Goal: Task Accomplishment & Management: Manage account settings

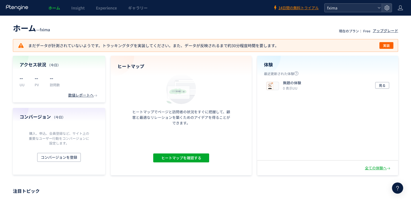
click at [374, 7] on span "fxima" at bounding box center [350, 8] width 50 height 8
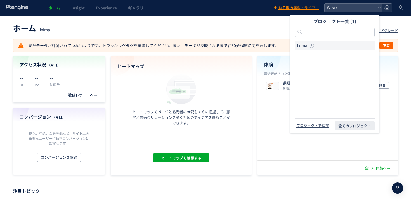
click at [385, 10] on icon at bounding box center [387, 8] width 6 height 6
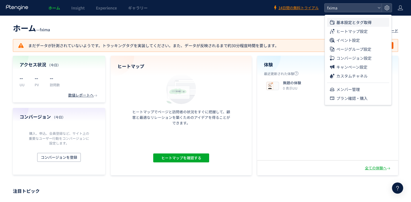
click at [358, 21] on span "基本設定とタグ取得" at bounding box center [353, 22] width 35 height 9
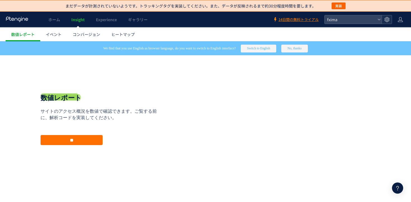
click at [390, 18] on div at bounding box center [387, 19] width 10 height 8
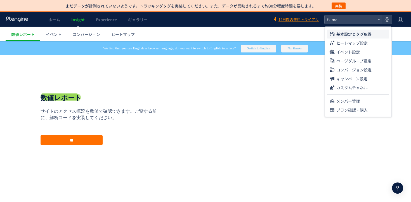
click at [362, 32] on span "基本設定とタグ取得" at bounding box center [353, 34] width 35 height 9
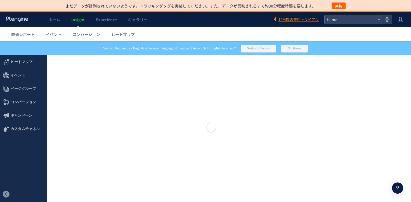
type input "*****"
type input "**********"
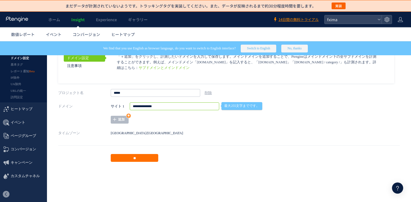
drag, startPoint x: 170, startPoint y: 104, endPoint x: 105, endPoint y: 104, distance: 65.4
click at [105, 104] on div "**********" at bounding box center [229, 113] width 342 height 21
click at [185, 105] on input "**********" at bounding box center [174, 107] width 89 height 8
drag, startPoint x: 191, startPoint y: 107, endPoint x: 122, endPoint y: 107, distance: 68.5
click at [125, 107] on div "**********" at bounding box center [223, 107] width 224 height 8
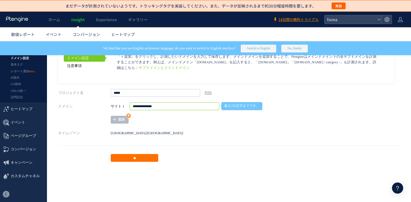
click at [96, 63] on link "注意事項" at bounding box center [84, 66] width 41 height 8
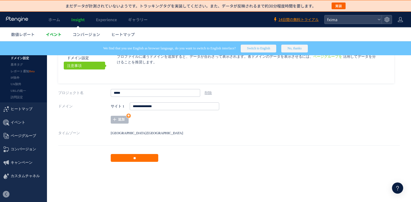
click at [60, 30] on link "イベント" at bounding box center [53, 34] width 27 height 14
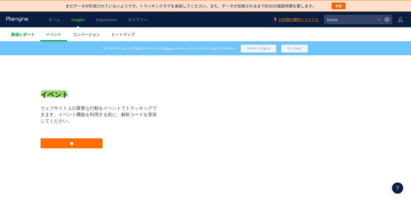
click at [20, 36] on span "数値レポート" at bounding box center [22, 35] width 23 height 6
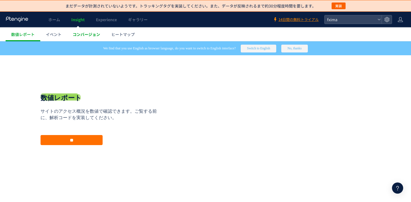
click at [86, 36] on span "コンバージョン" at bounding box center [86, 35] width 27 height 6
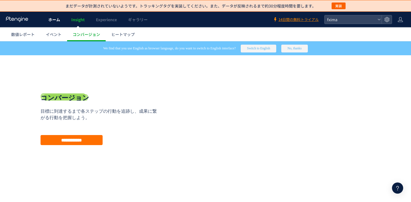
click at [57, 18] on span "ホーム" at bounding box center [54, 20] width 12 height 6
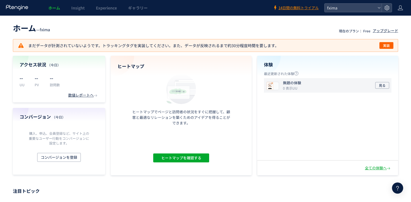
click at [299, 85] on p "無題の体験" at bounding box center [292, 83] width 18 height 5
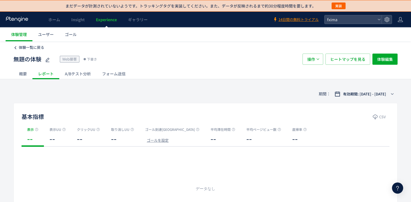
click at [36, 48] on span "体験一覧に戻る" at bounding box center [31, 47] width 25 height 5
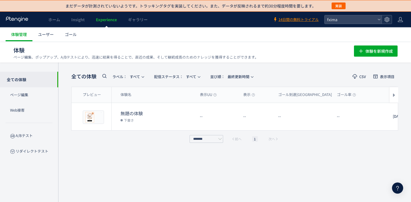
click at [389, 19] on icon at bounding box center [387, 20] width 6 height 6
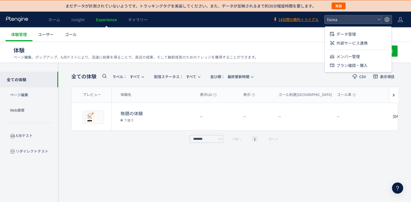
click at [403, 21] on header "ホーム Insight Experience ギャラリー 14日間の無料トライアル fxima" at bounding box center [205, 20] width 411 height 16
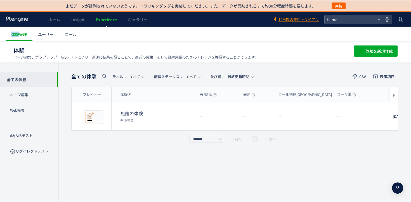
click at [403, 21] on header "ホーム Insight Experience ギャラリー 14日間の無料トライアル fxima" at bounding box center [205, 20] width 411 height 16
click at [400, 21] on icon at bounding box center [400, 20] width 6 height 6
click at [395, 31] on span "アカウント設定" at bounding box center [385, 34] width 27 height 6
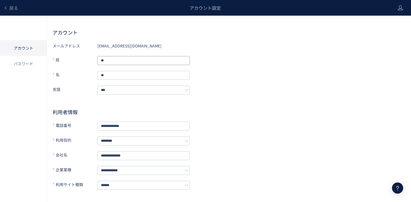
drag, startPoint x: 121, startPoint y: 60, endPoint x: 91, endPoint y: 60, distance: 29.4
click at [91, 60] on div "姓 **" at bounding box center [121, 60] width 137 height 10
click at [138, 46] on div "[EMAIL_ADDRESS][DOMAIN_NAME]" at bounding box center [143, 45] width 93 height 9
click at [12, 8] on span "戻る" at bounding box center [13, 7] width 9 height 7
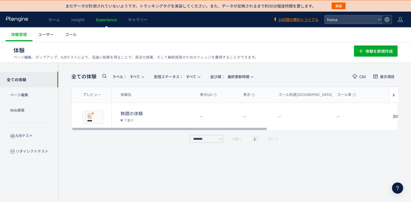
click at [387, 17] on use at bounding box center [386, 19] width 5 height 5
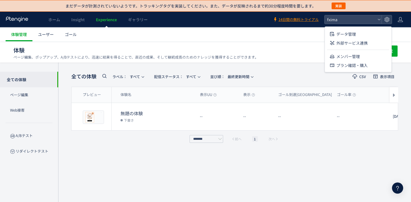
click at [269, 51] on h1 "体験 ページ編集、ポップアップ、A/Bテストにより、迅速に結果を得ることで、直近の成果、そして継続成長のためのナレッジを獲得することができます。" at bounding box center [177, 50] width 328 height 8
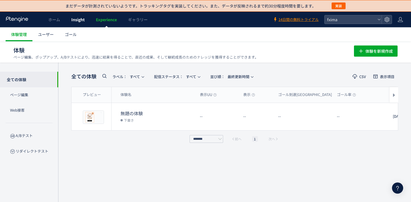
click at [81, 19] on span "Insight" at bounding box center [77, 20] width 13 height 6
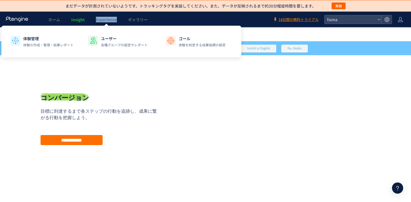
click at [100, 20] on span "Experience" at bounding box center [106, 20] width 21 height 6
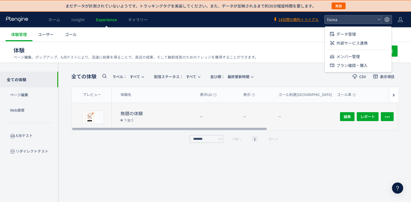
click at [140, 120] on dd "下書き" at bounding box center [157, 120] width 75 height 7
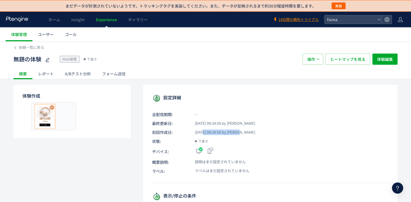
drag, startPoint x: 252, startPoint y: 130, endPoint x: 193, endPoint y: 130, distance: 58.4
click at [193, 130] on p "初回作成日: 2025/09/10 09:34:50 by 福島" at bounding box center [270, 133] width 236 height 6
click at [193, 130] on span "2025/09/10 09:34:50 by 福島" at bounding box center [221, 132] width 67 height 5
click at [384, 20] on div at bounding box center [387, 19] width 10 height 8
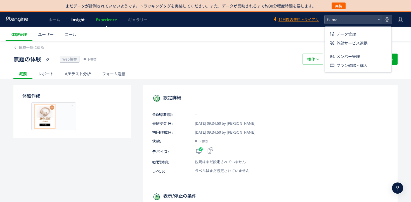
click at [72, 18] on span "Insight" at bounding box center [77, 20] width 13 height 6
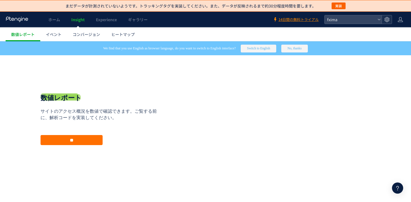
click at [387, 19] on use at bounding box center [386, 19] width 5 height 5
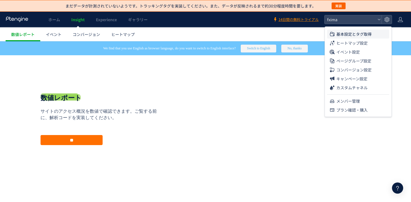
click at [364, 32] on span "基本設定とタグ取得" at bounding box center [353, 34] width 35 height 9
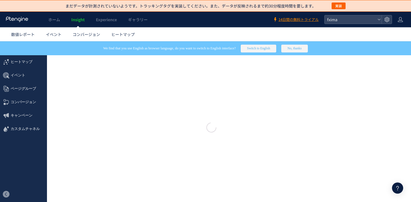
type input "*****"
type input "**********"
